Goal: Task Accomplishment & Management: Manage account settings

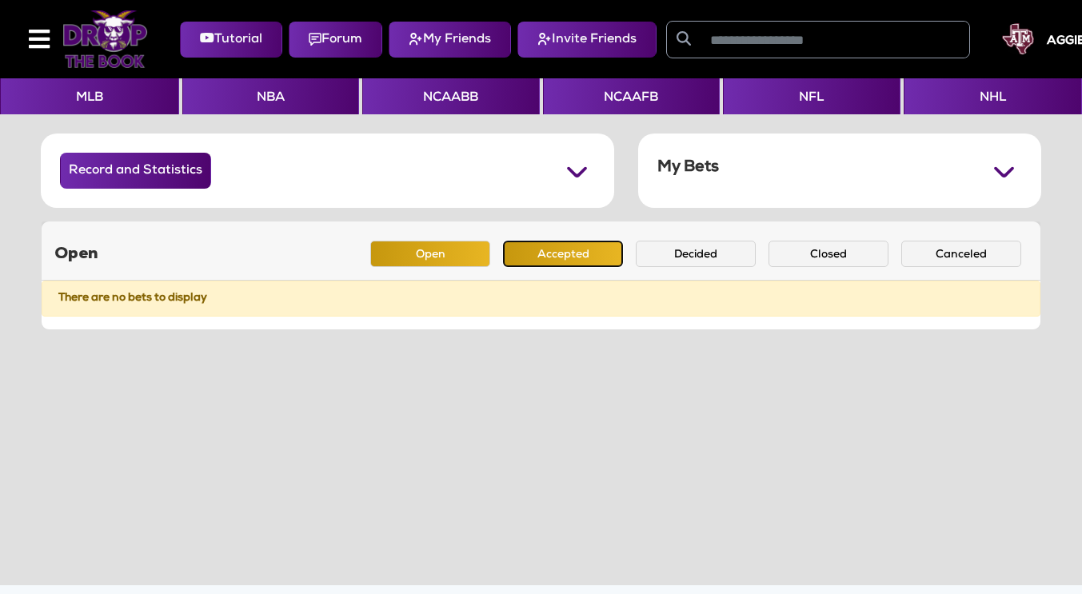
click at [565, 264] on button "Accepted" at bounding box center [563, 254] width 120 height 26
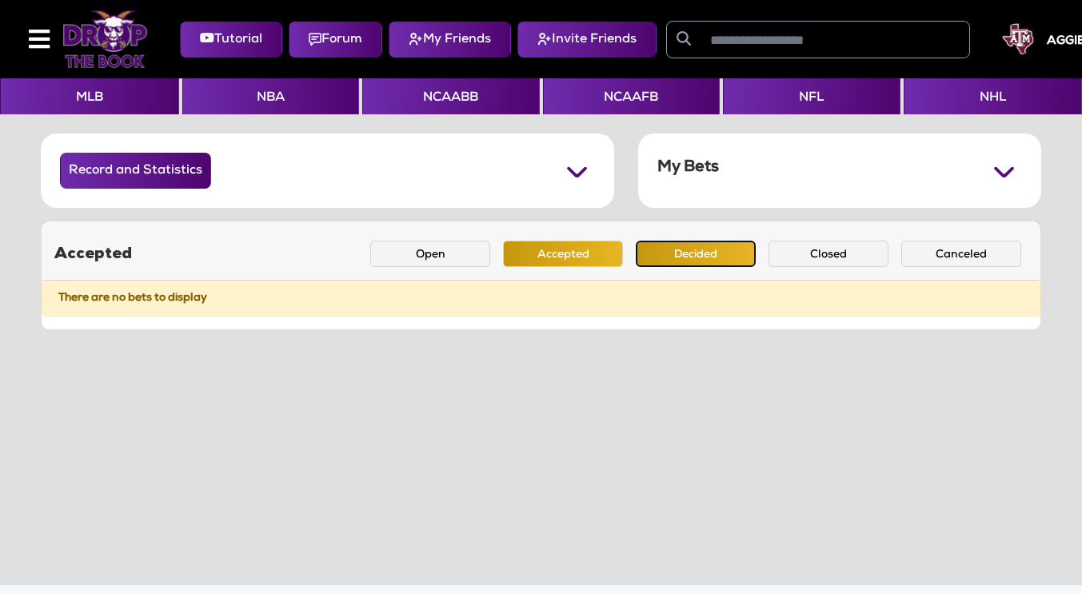
click at [681, 260] on button "Decided" at bounding box center [696, 254] width 120 height 26
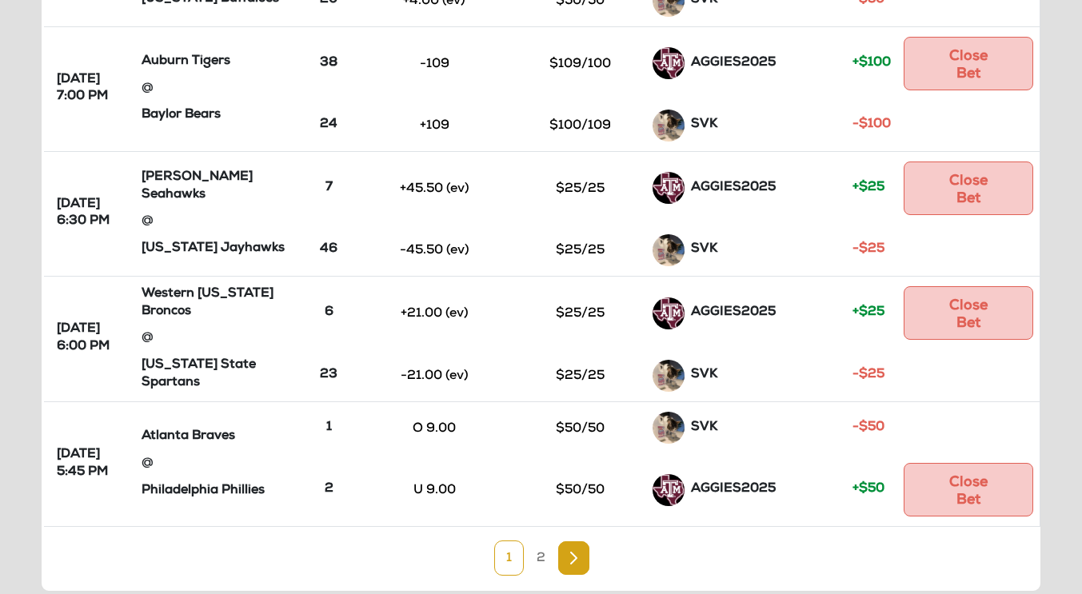
scroll to position [1083, 0]
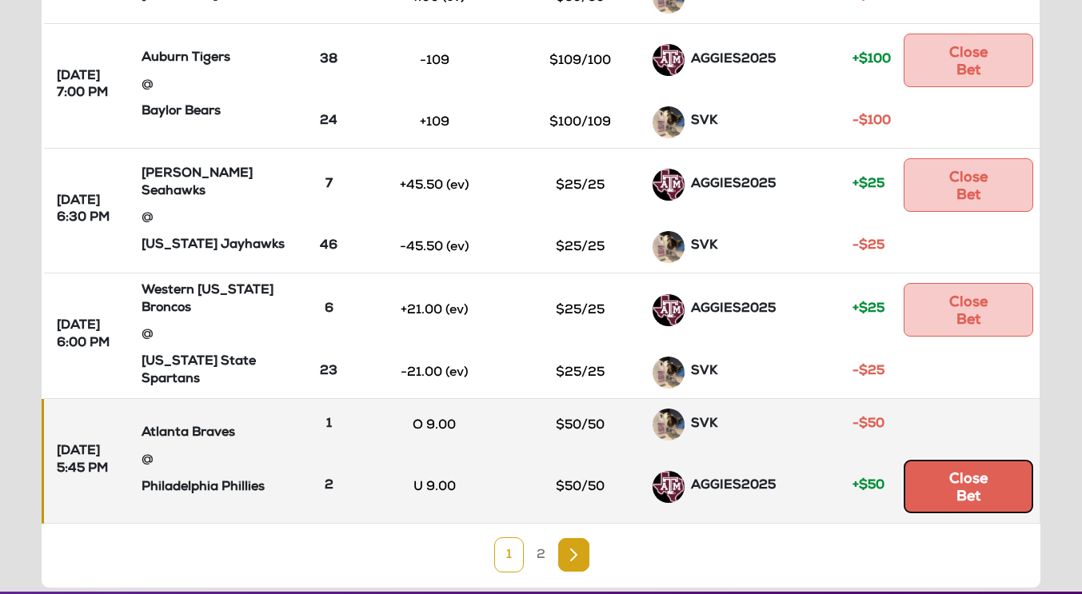
click at [973, 460] on button "Close Bet" at bounding box center [969, 487] width 130 height 54
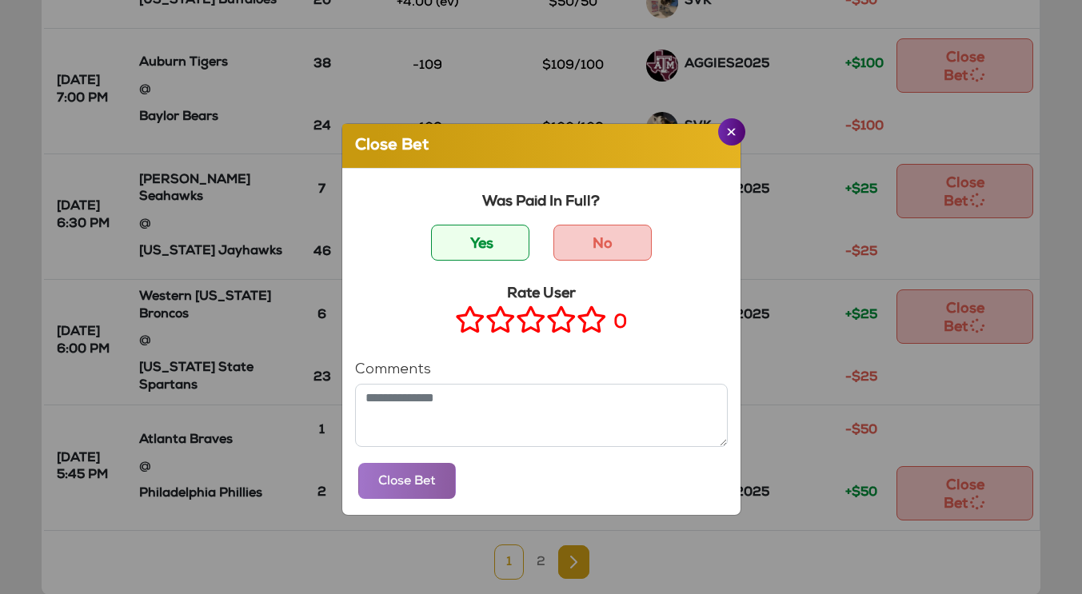
click at [585, 330] on icon at bounding box center [592, 320] width 30 height 20
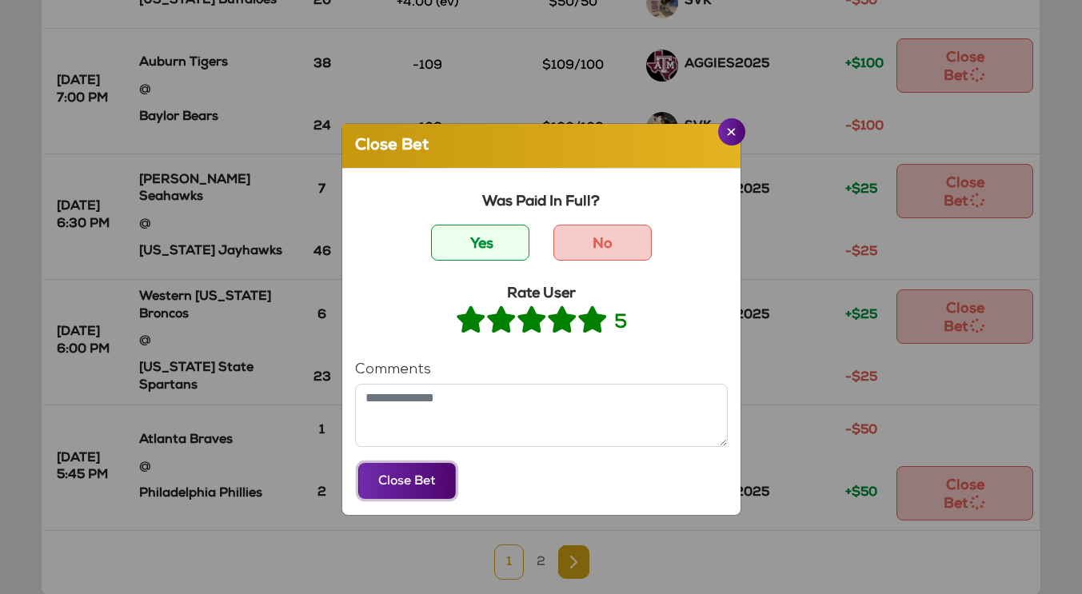
click at [382, 487] on button "Close Bet" at bounding box center [407, 481] width 98 height 36
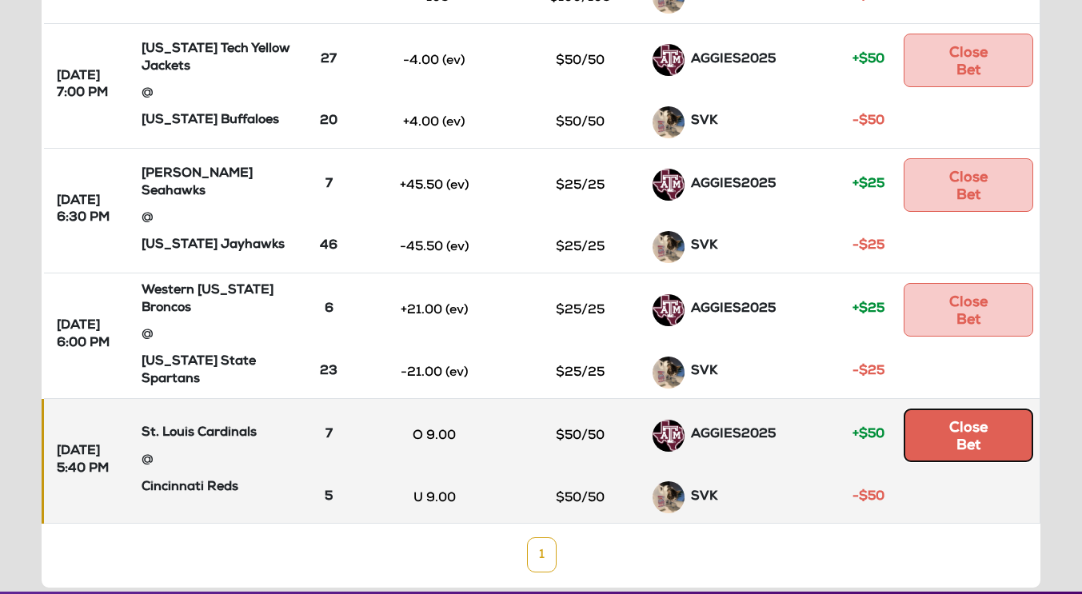
click at [965, 411] on button "Close Bet" at bounding box center [969, 436] width 130 height 54
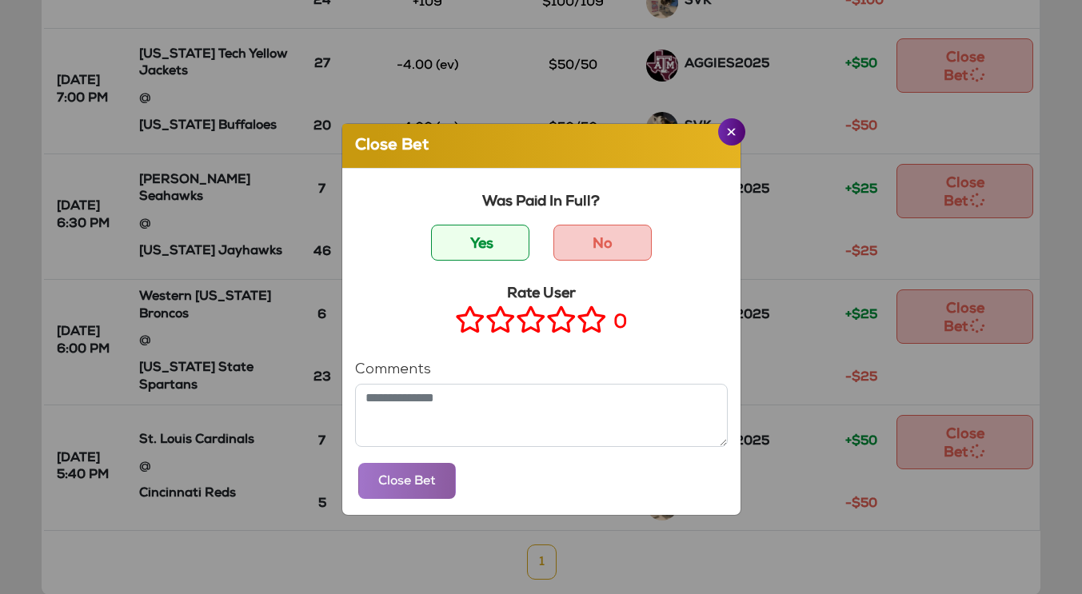
click at [587, 319] on icon at bounding box center [592, 320] width 30 height 20
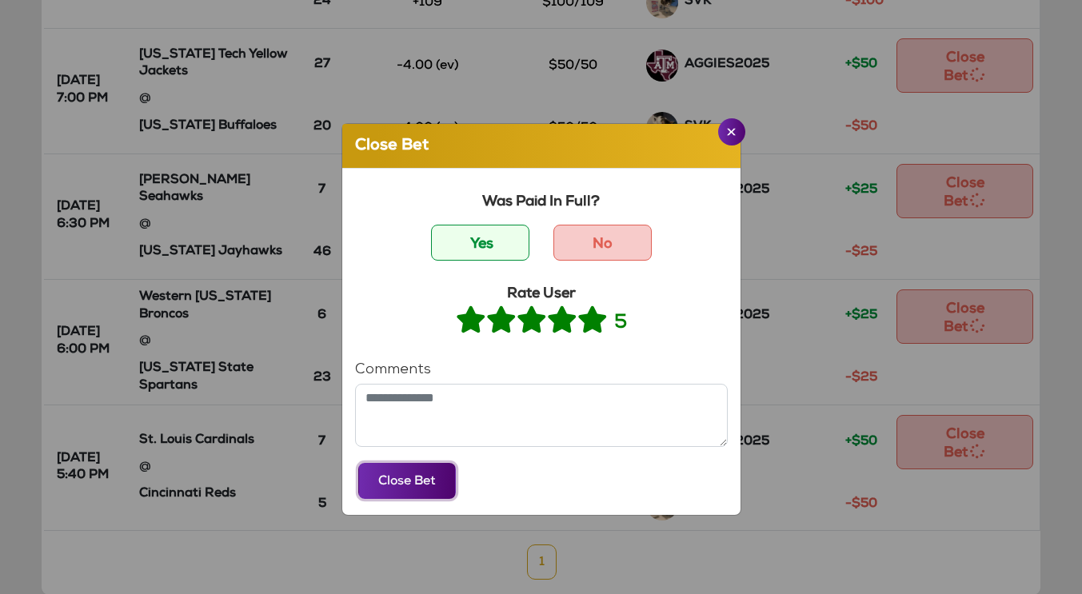
click at [390, 493] on button "Close Bet" at bounding box center [407, 481] width 98 height 36
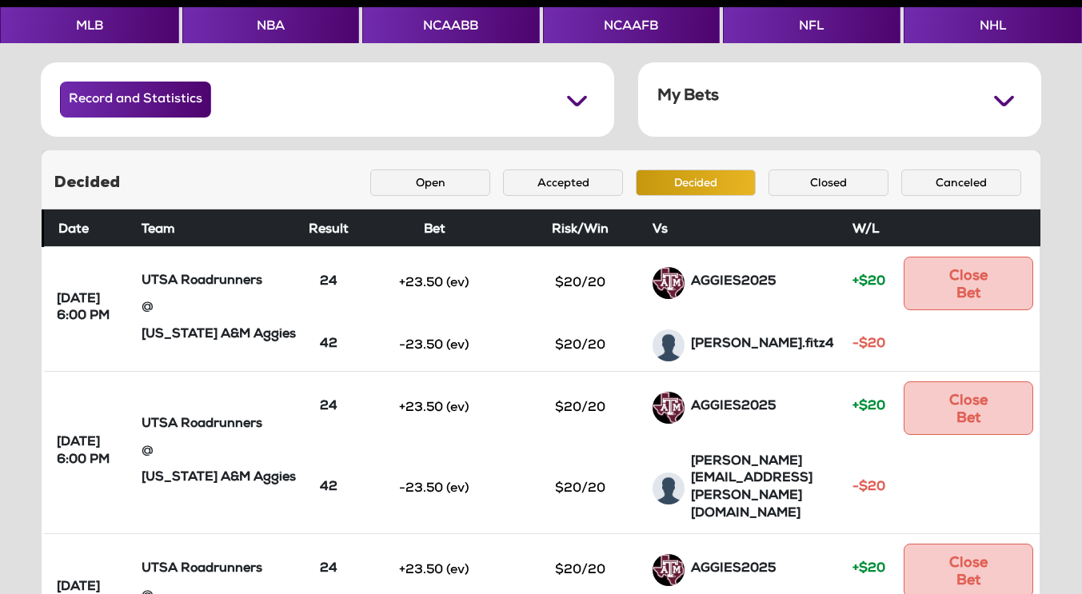
scroll to position [958, 0]
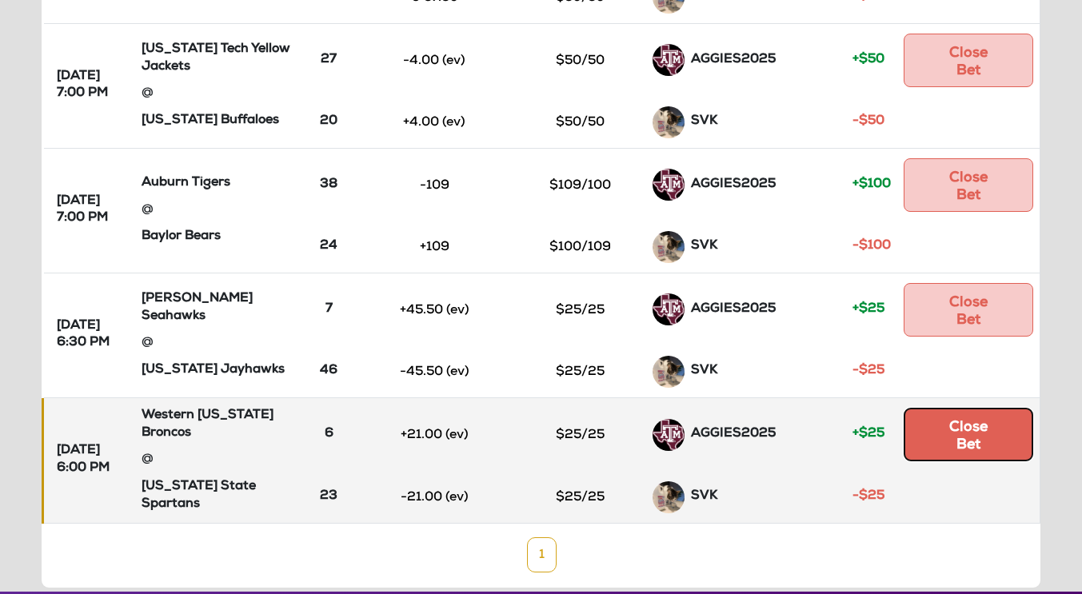
click at [971, 408] on button "Close Bet" at bounding box center [969, 435] width 130 height 54
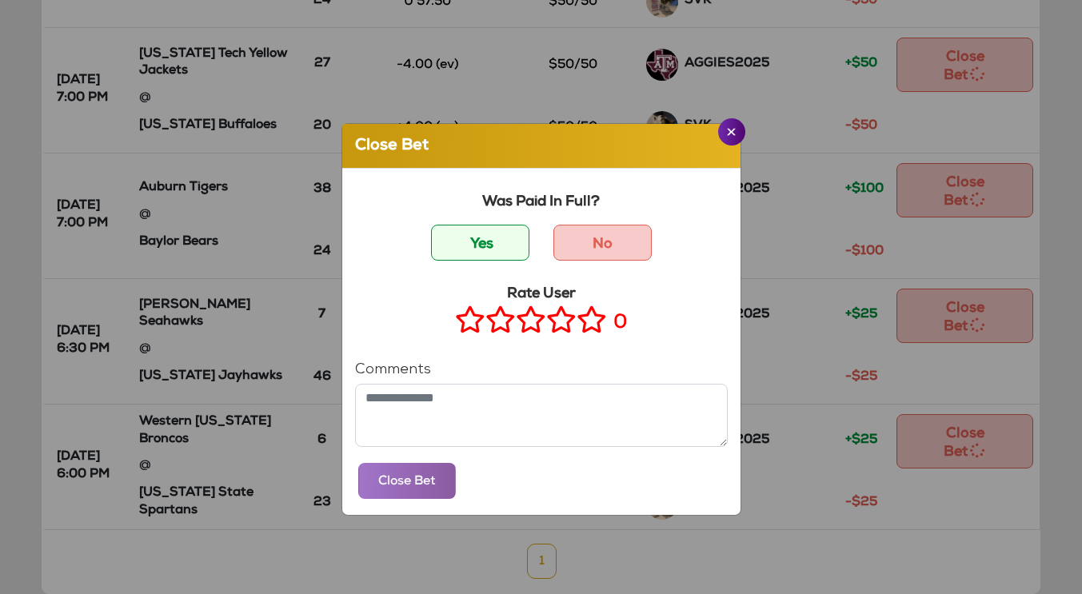
click at [589, 321] on icon at bounding box center [592, 320] width 30 height 20
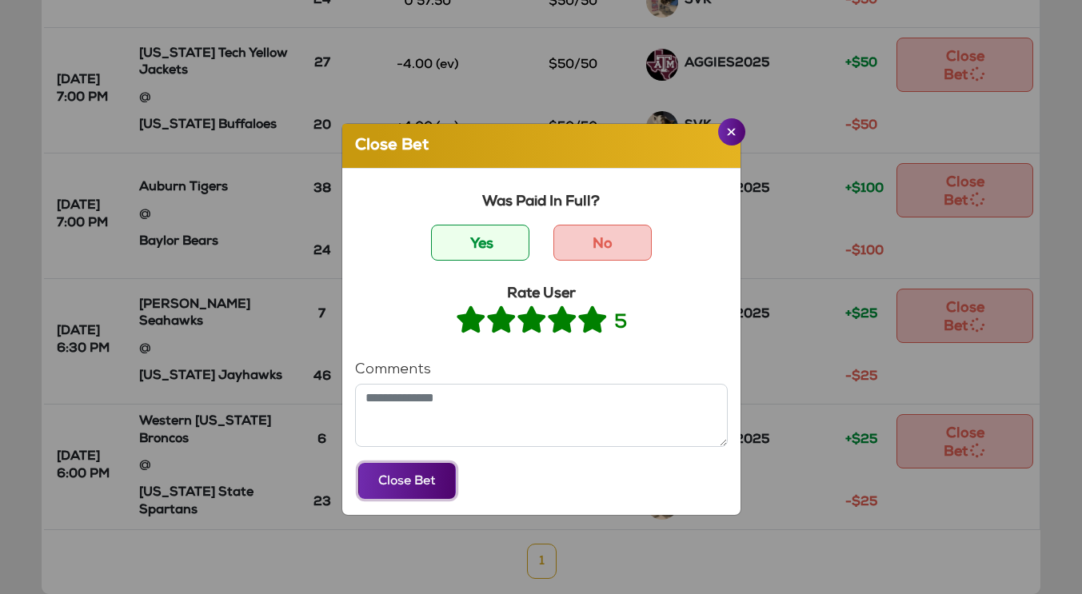
click at [382, 490] on button "Close Bet" at bounding box center [407, 481] width 98 height 36
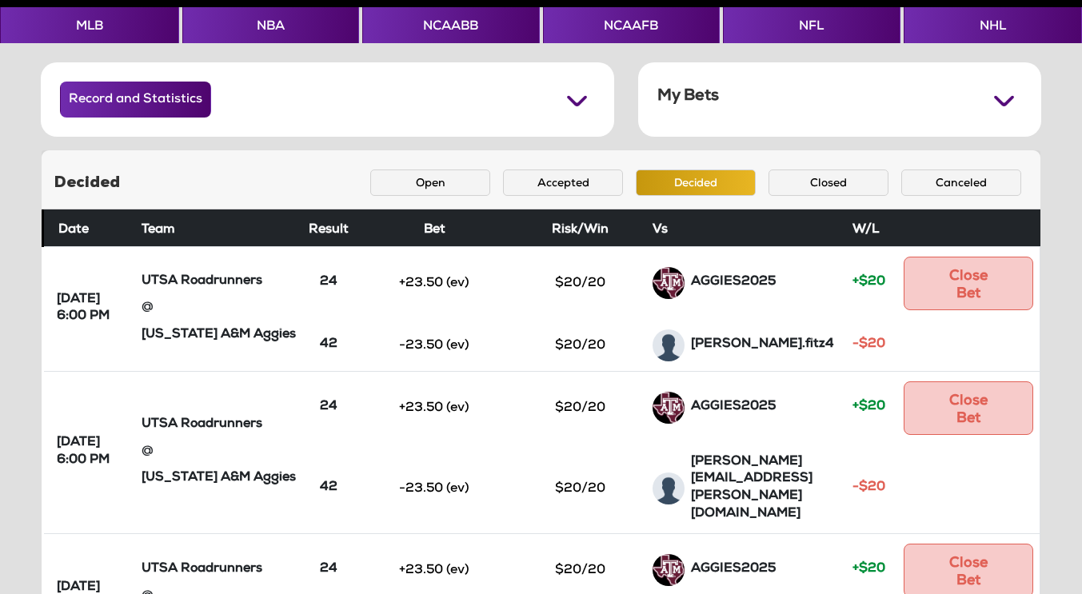
scroll to position [832, 0]
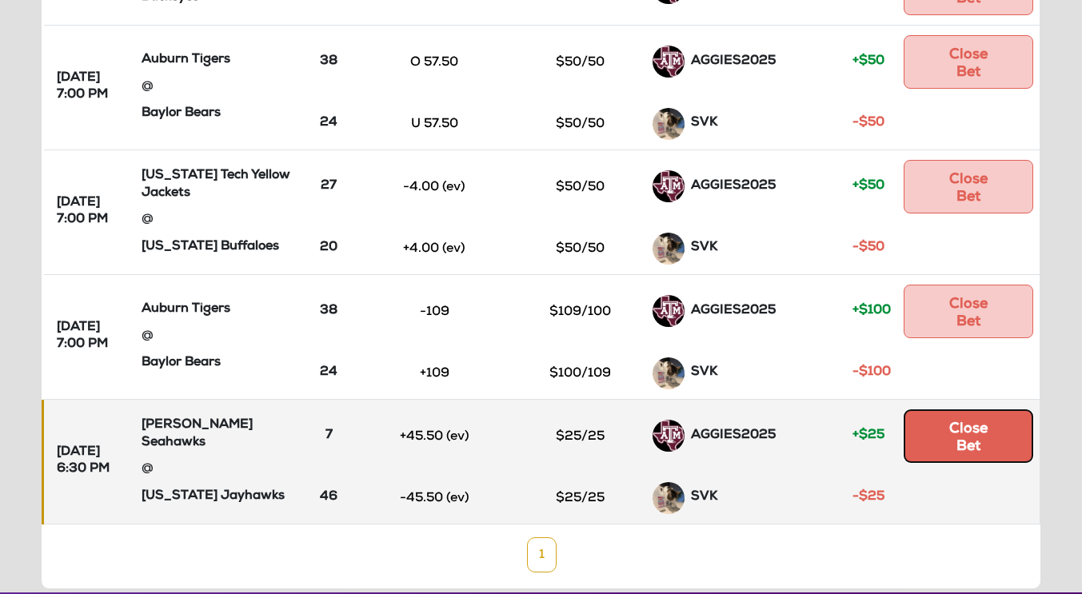
click at [975, 410] on button "Close Bet" at bounding box center [969, 437] width 130 height 54
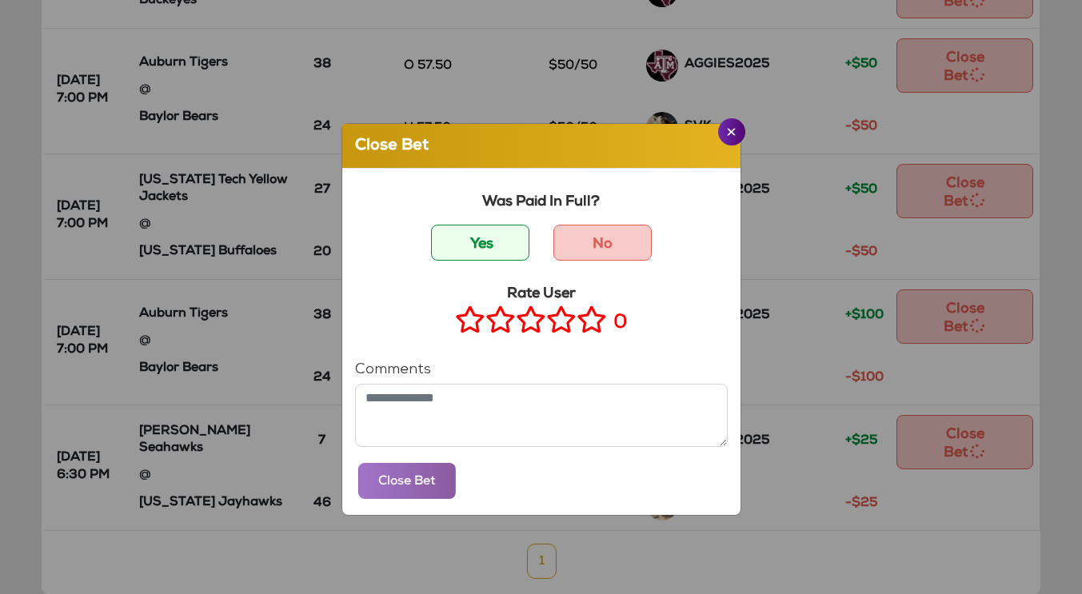
click at [585, 330] on icon at bounding box center [592, 320] width 30 height 20
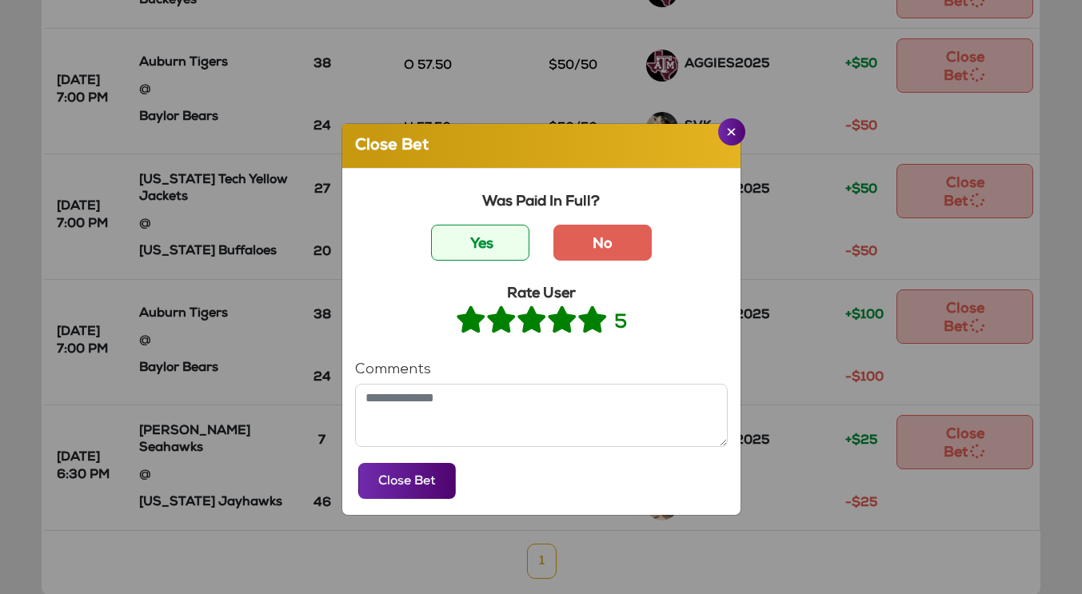
click at [595, 248] on label "No" at bounding box center [602, 243] width 98 height 36
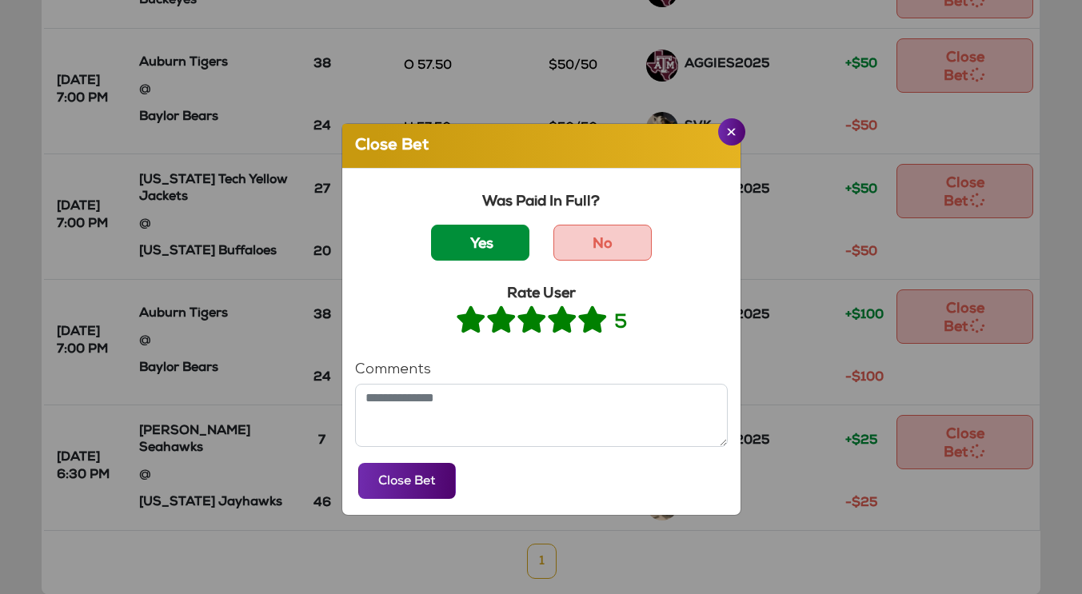
click at [458, 252] on label "Yes" at bounding box center [480, 243] width 98 height 36
click at [391, 487] on button "Close Bet" at bounding box center [407, 481] width 98 height 36
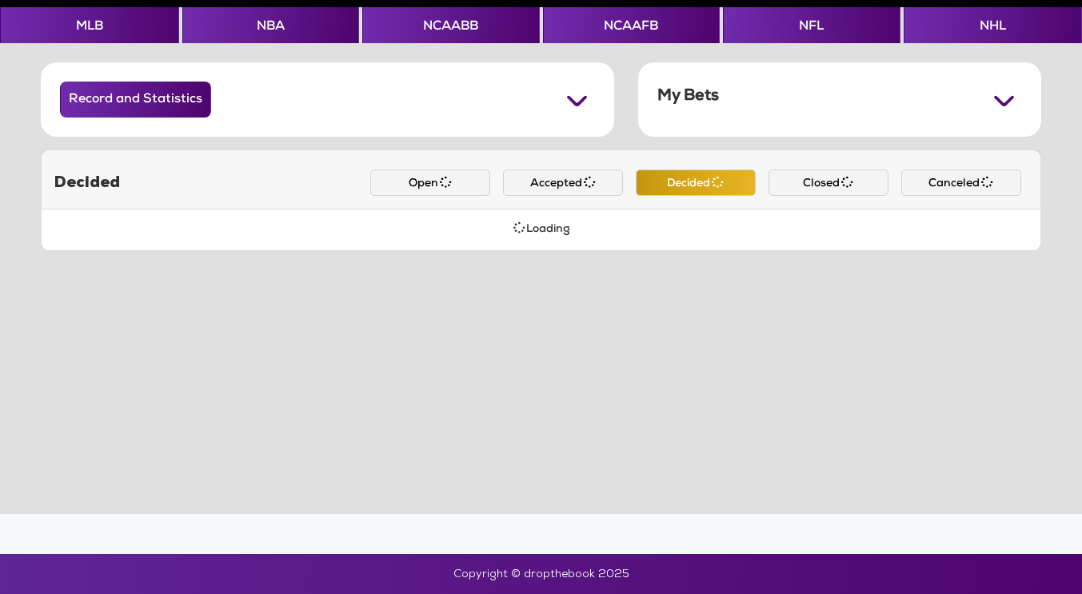
scroll to position [707, 0]
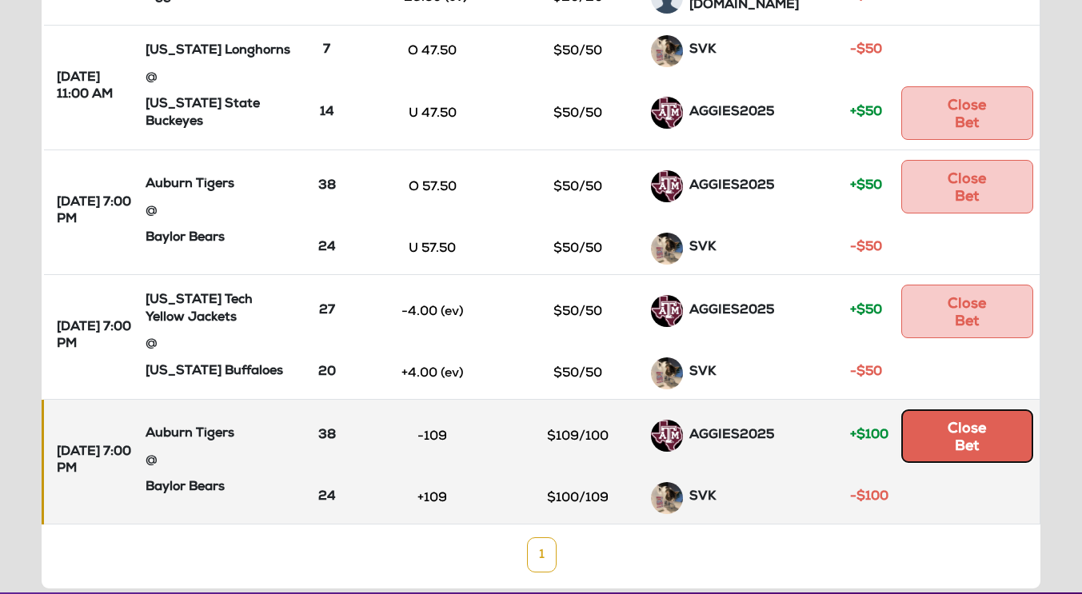
click at [982, 410] on button "Close Bet" at bounding box center [967, 437] width 132 height 54
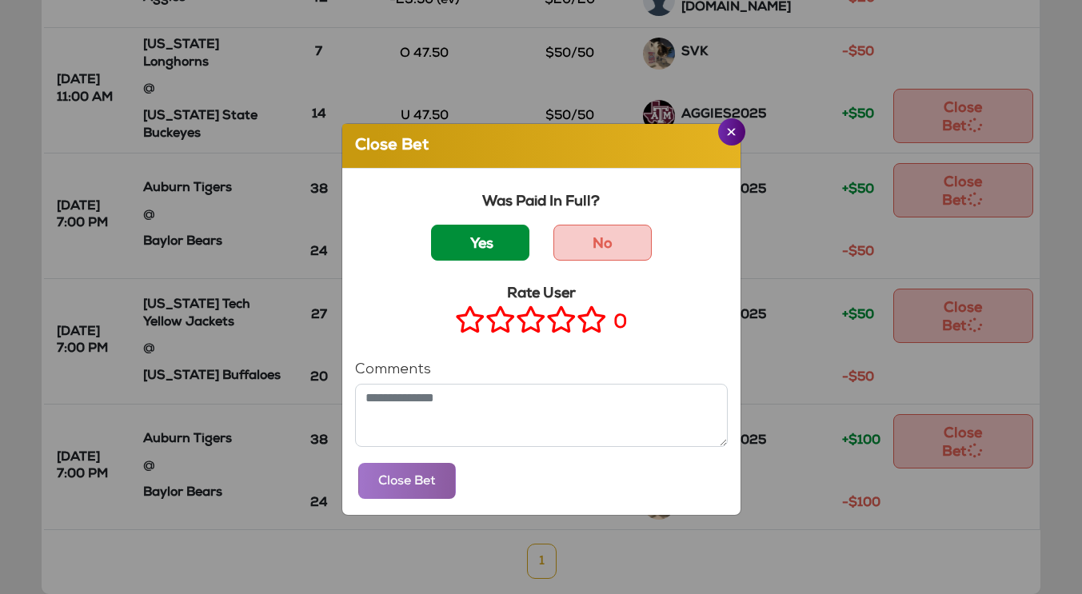
click at [462, 248] on label "Yes" at bounding box center [480, 243] width 98 height 36
click at [584, 328] on icon at bounding box center [592, 320] width 30 height 20
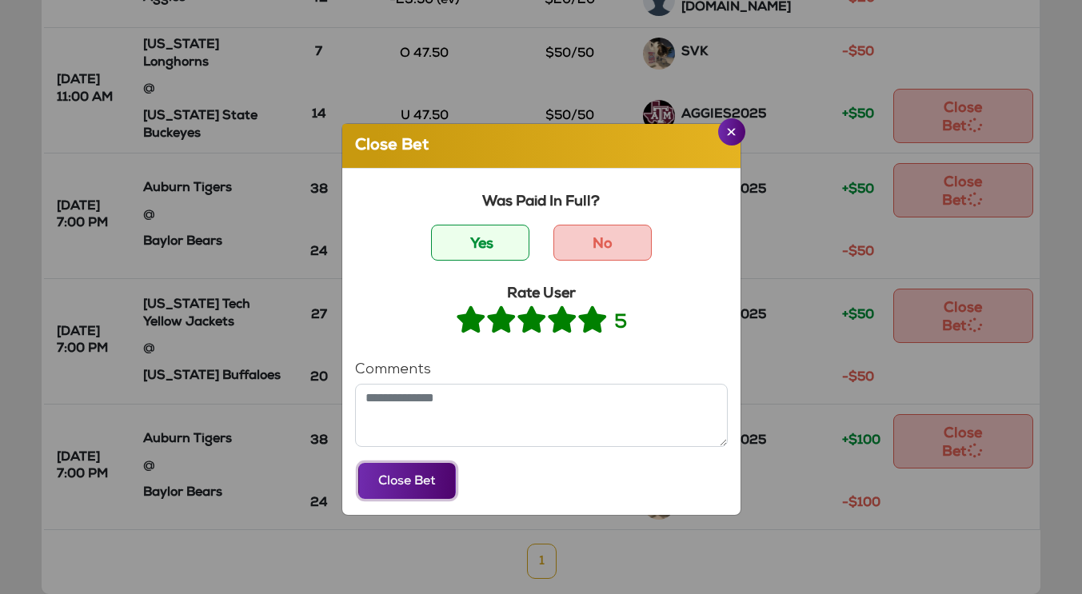
click at [380, 491] on button "Close Bet" at bounding box center [407, 481] width 98 height 36
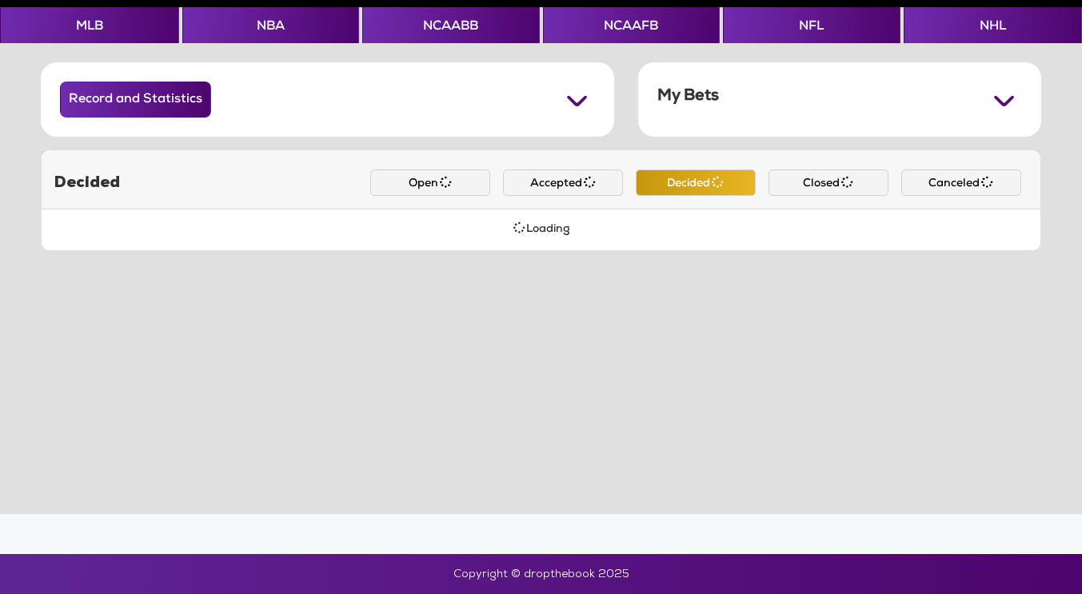
scroll to position [582, 0]
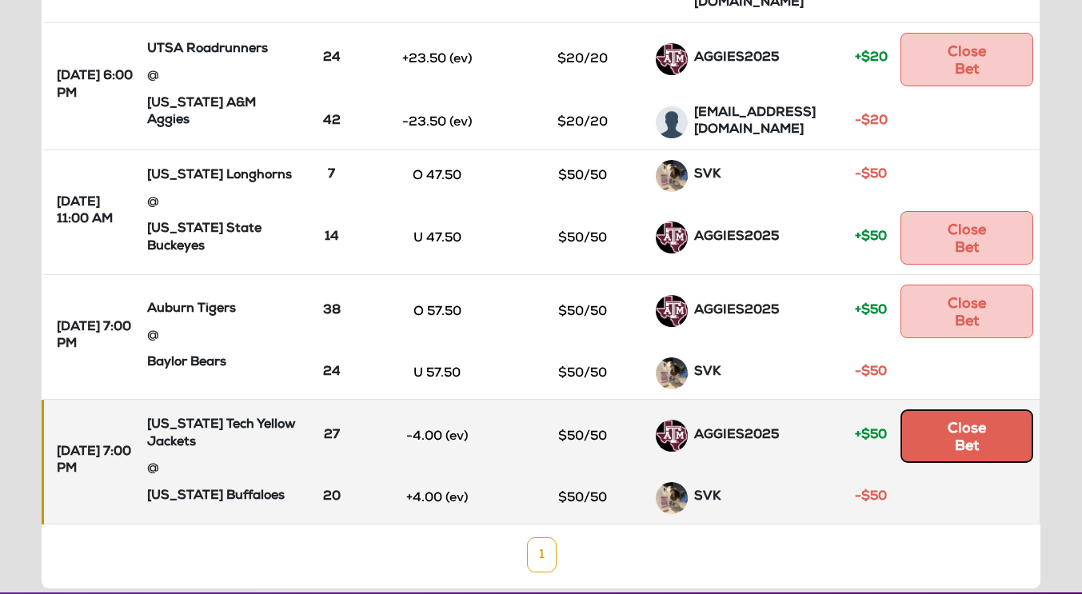
click at [977, 410] on button "Close Bet" at bounding box center [967, 437] width 133 height 54
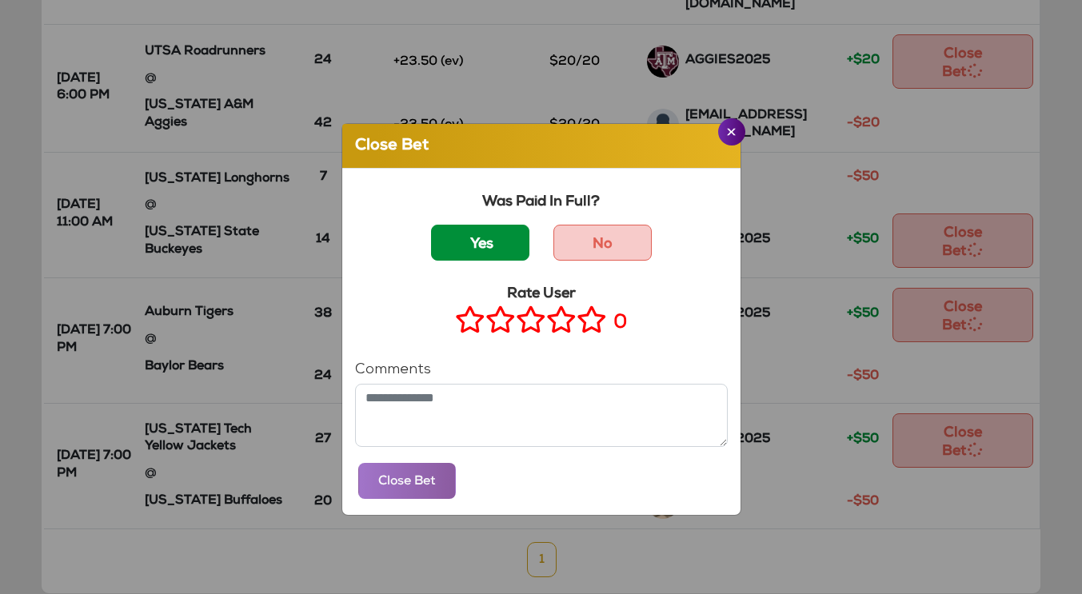
click at [443, 250] on label "Yes" at bounding box center [480, 243] width 98 height 36
click at [582, 330] on icon at bounding box center [592, 320] width 30 height 20
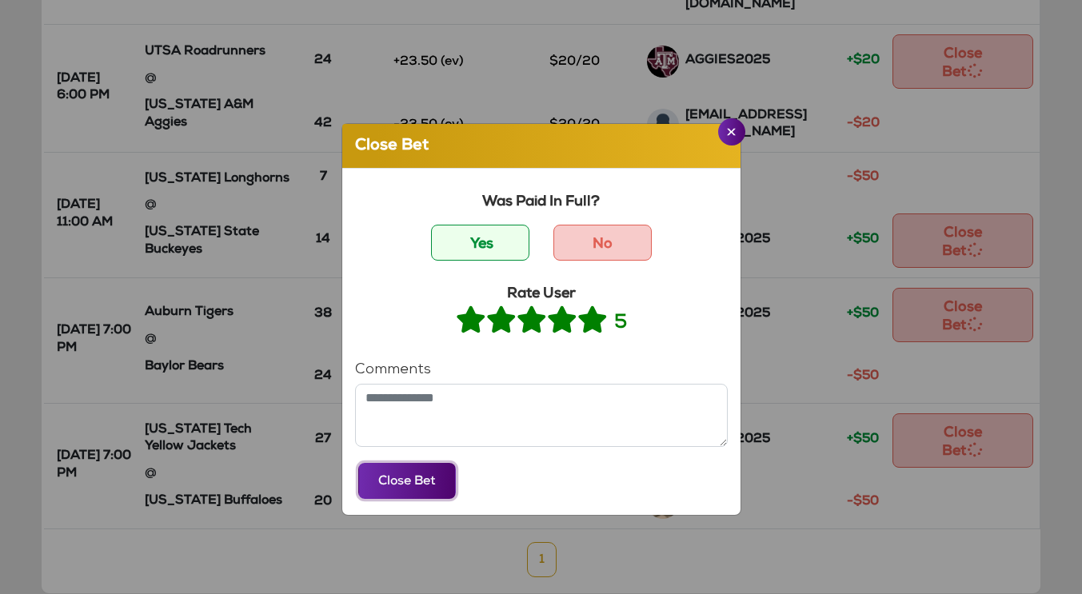
click at [391, 486] on button "Close Bet" at bounding box center [407, 481] width 98 height 36
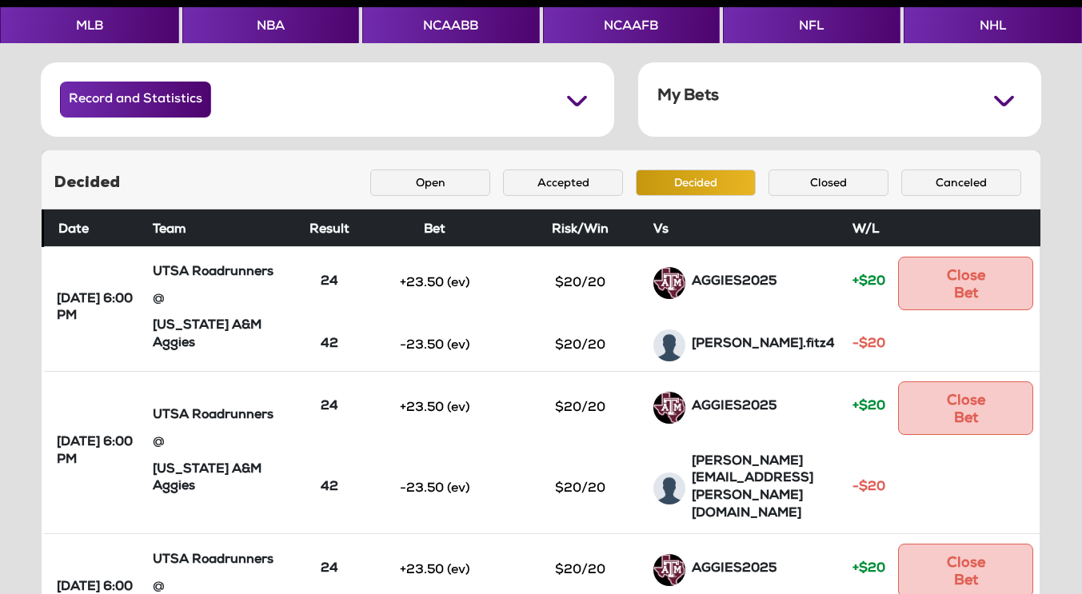
scroll to position [460, 0]
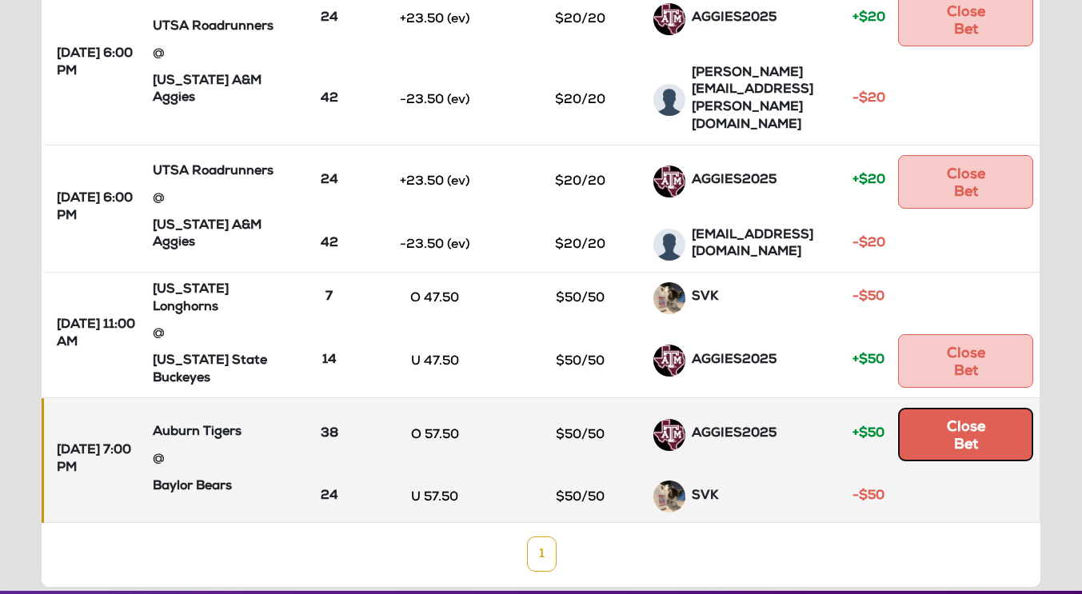
click at [968, 408] on button "Close Bet" at bounding box center [965, 435] width 135 height 54
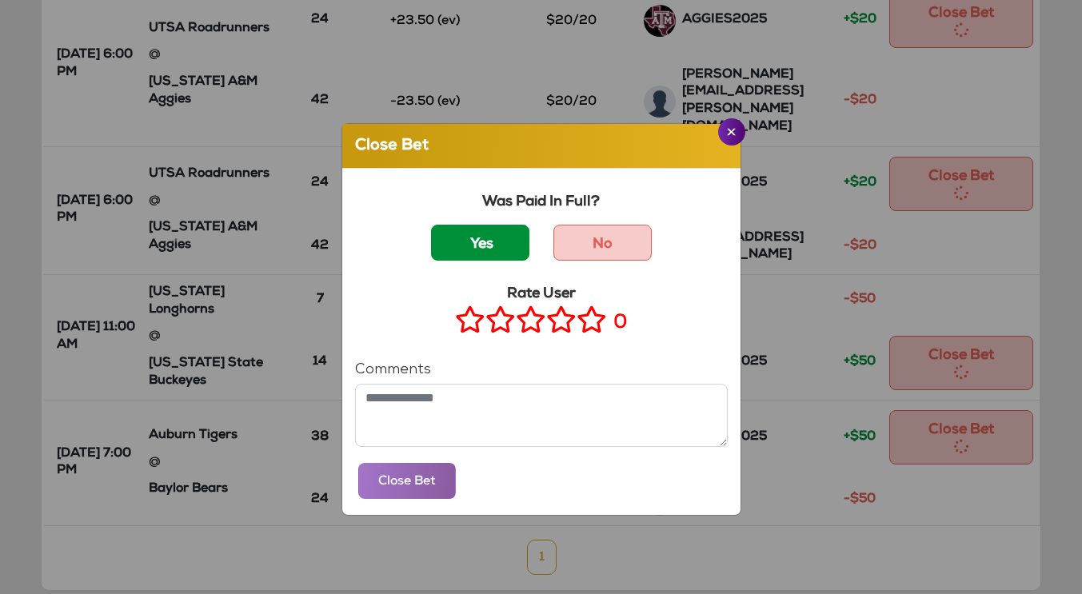
click at [478, 258] on label "Yes" at bounding box center [480, 243] width 98 height 36
click at [579, 325] on icon at bounding box center [592, 320] width 30 height 20
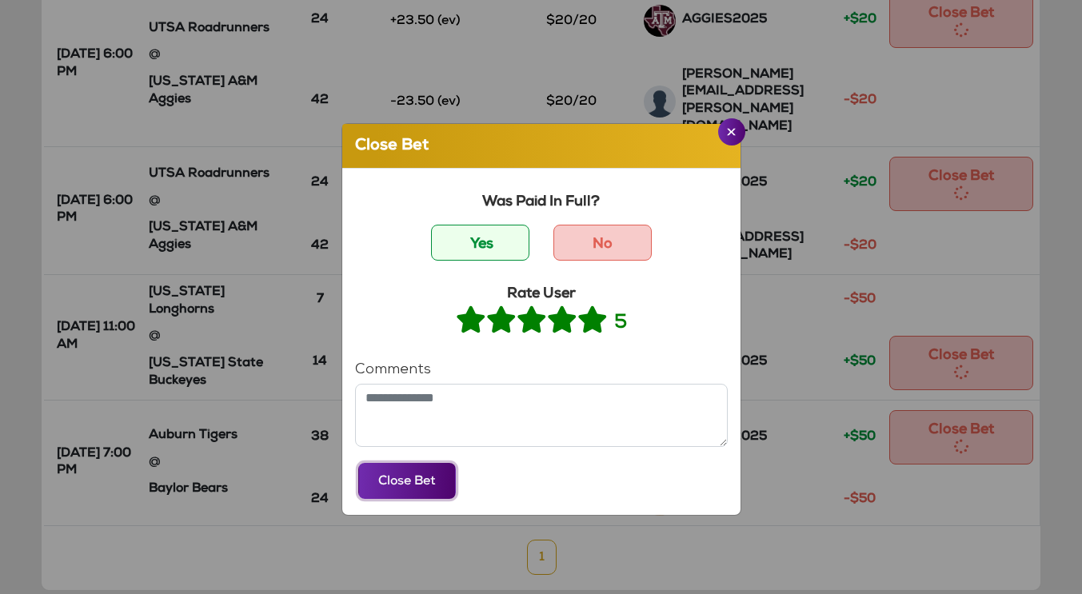
click at [423, 495] on button "Close Bet" at bounding box center [407, 481] width 98 height 36
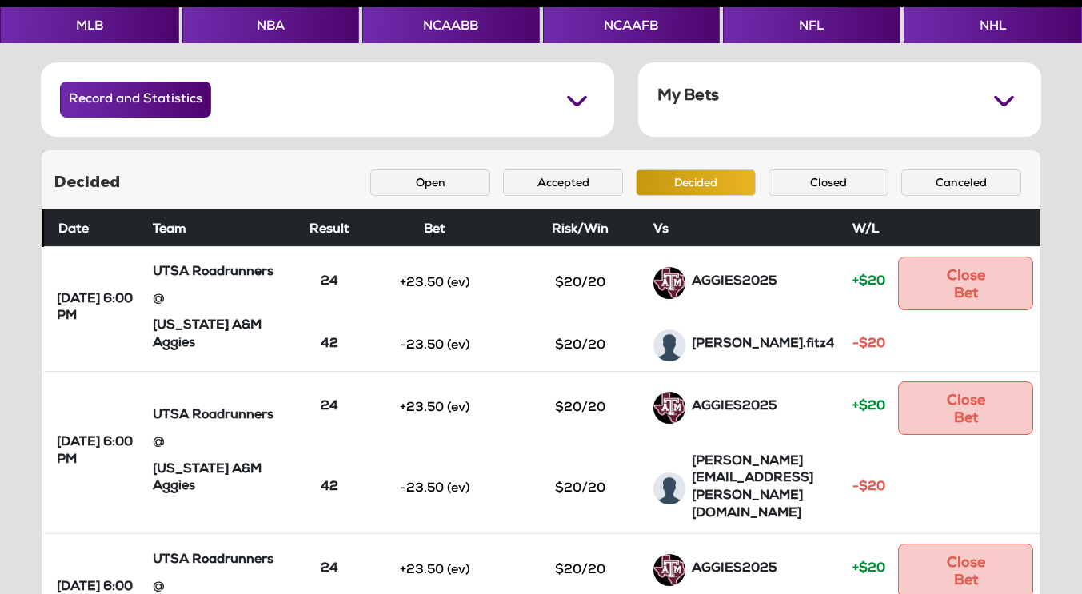
scroll to position [335, 0]
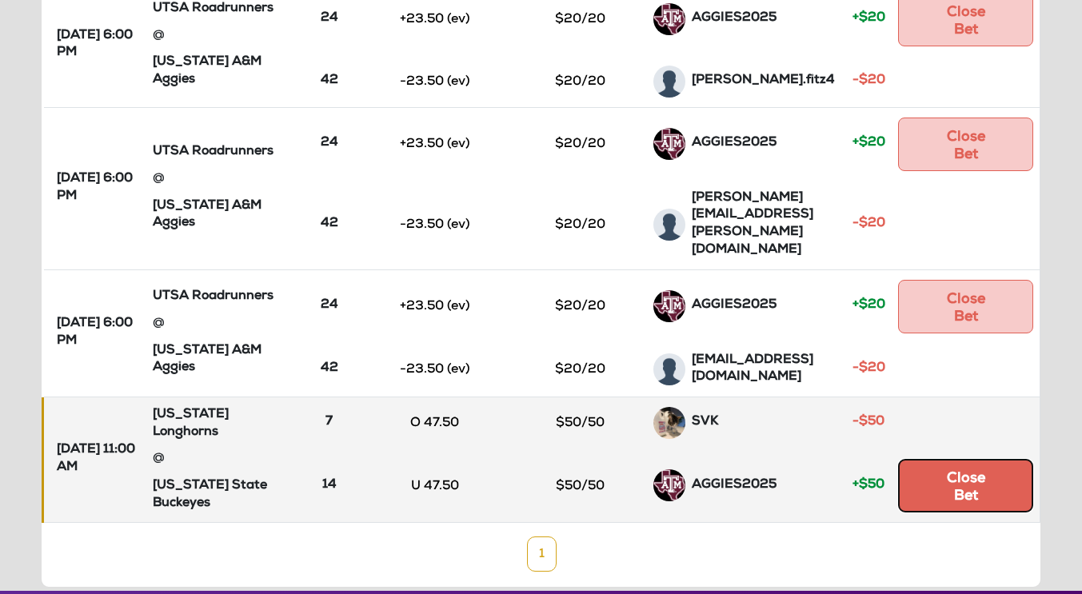
click at [932, 459] on button "Close Bet" at bounding box center [965, 486] width 135 height 54
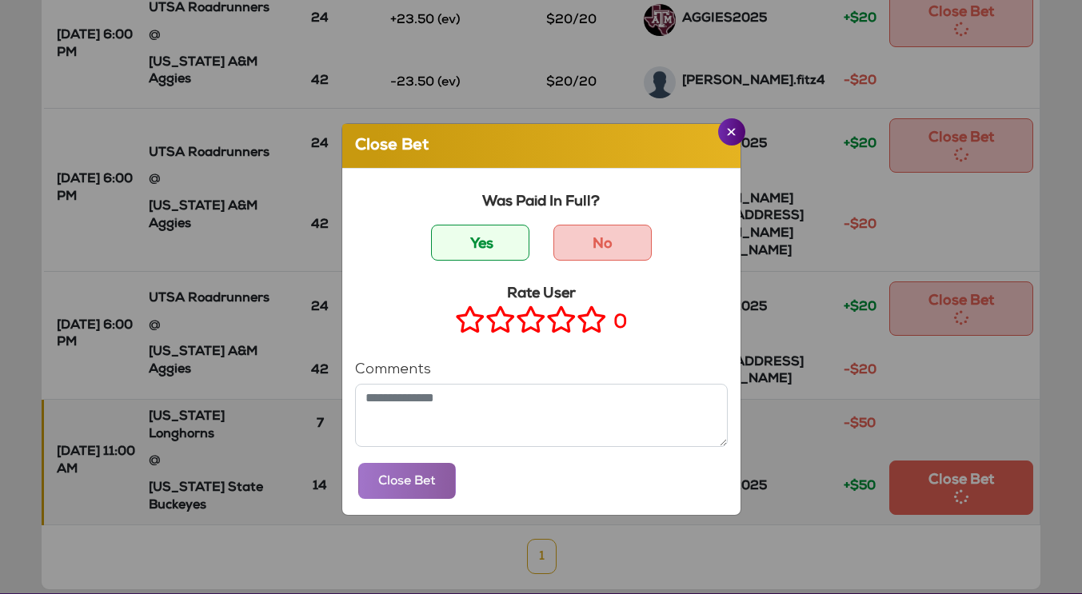
click at [458, 250] on label "Yes" at bounding box center [480, 243] width 98 height 36
click at [581, 330] on icon at bounding box center [592, 320] width 30 height 20
click at [398, 486] on button "Close Bet" at bounding box center [407, 481] width 98 height 36
click at [959, 336] on button "Close Bet" at bounding box center [961, 309] width 144 height 54
click at [470, 237] on label "Yes" at bounding box center [480, 243] width 98 height 36
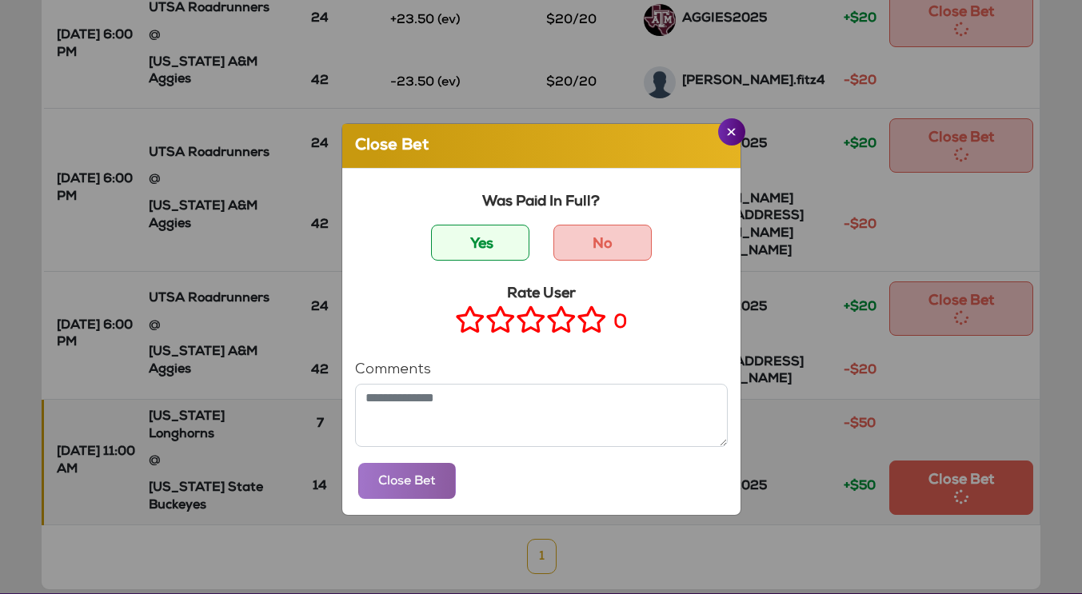
click at [577, 322] on icon at bounding box center [592, 320] width 30 height 20
click at [408, 486] on button "Close Bet" at bounding box center [407, 481] width 98 height 36
click at [981, 173] on button "Close Bet" at bounding box center [961, 145] width 144 height 54
click at [592, 320] on icon at bounding box center [592, 320] width 30 height 20
click at [455, 247] on label "Yes" at bounding box center [480, 243] width 98 height 36
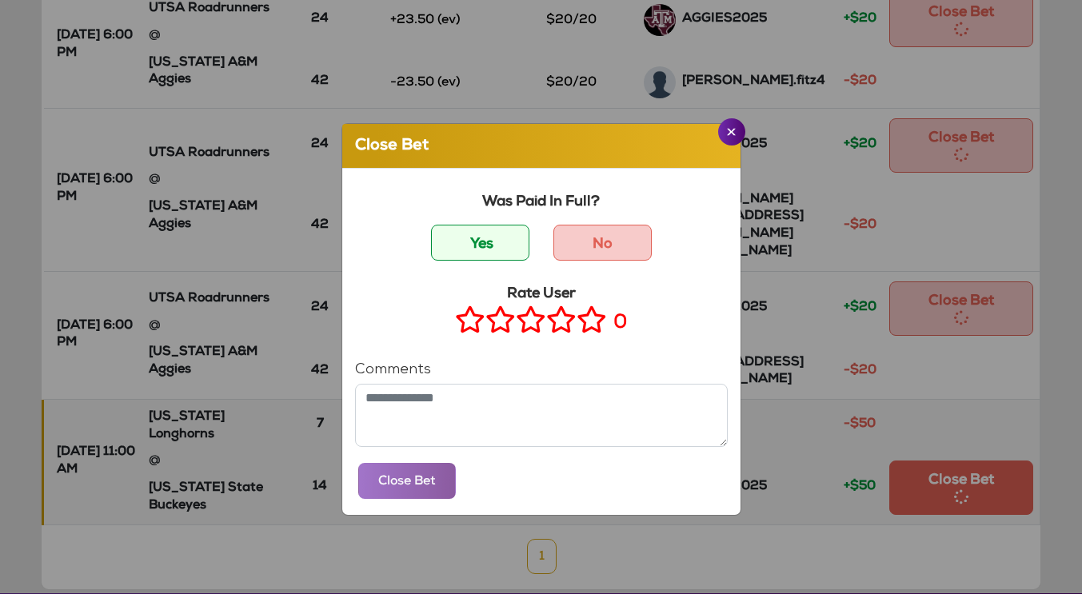
click at [387, 490] on button "Close Bet" at bounding box center [407, 481] width 98 height 36
click at [973, 47] on button "Close Bet" at bounding box center [961, 20] width 144 height 54
click at [584, 326] on icon at bounding box center [592, 320] width 30 height 20
click at [452, 244] on label "Yes" at bounding box center [480, 243] width 98 height 36
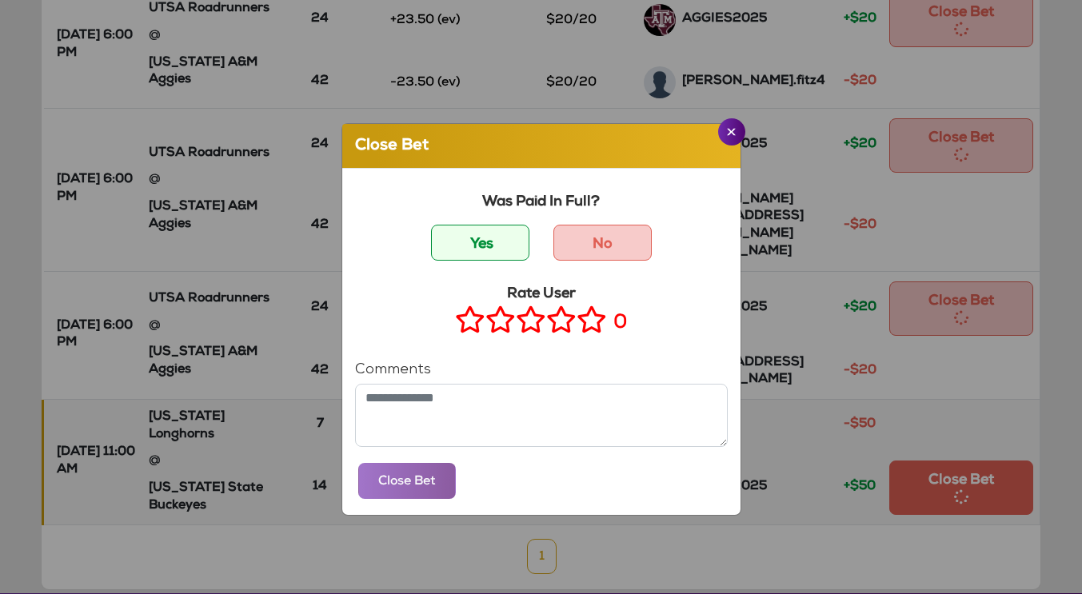
click at [394, 487] on button "Close Bet" at bounding box center [407, 481] width 98 height 36
